Goal: Use online tool/utility: Utilize a website feature to perform a specific function

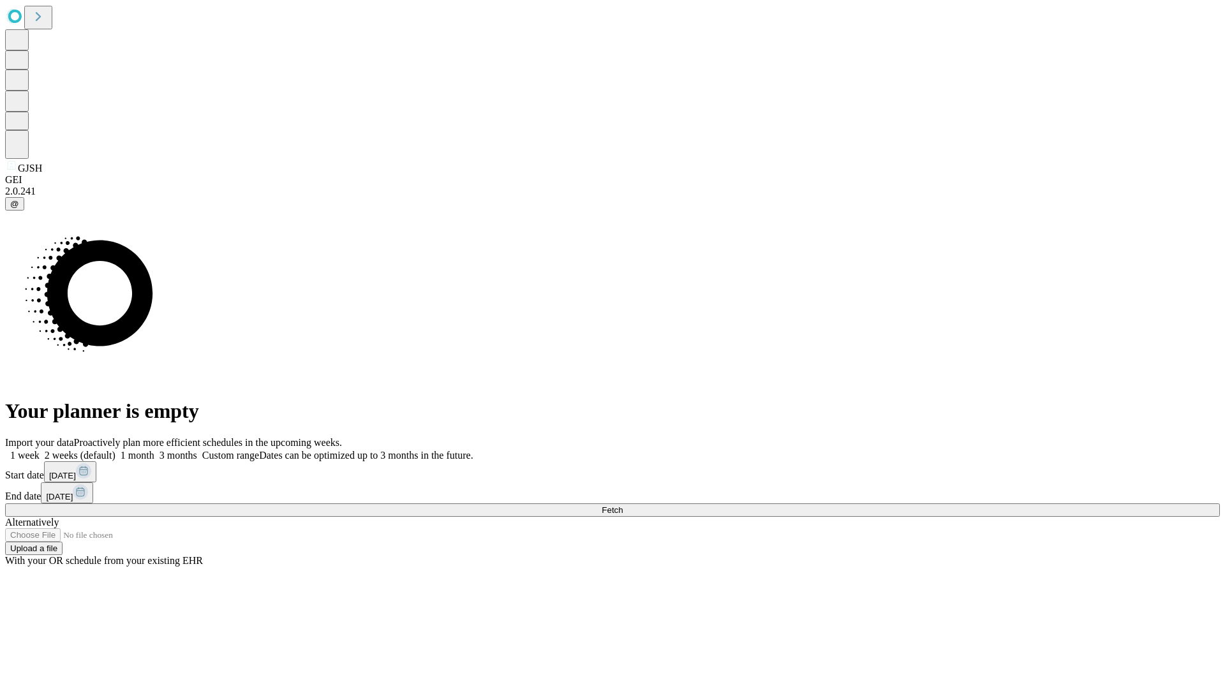
click at [623, 505] on span "Fetch" at bounding box center [611, 510] width 21 height 10
